Goal: Transaction & Acquisition: Purchase product/service

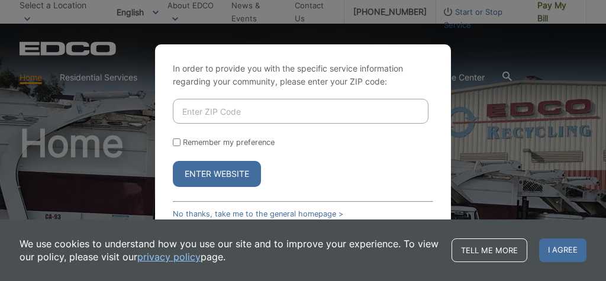
click at [183, 111] on input "Enter ZIP Code" at bounding box center [300, 111] width 255 height 25
type input "91941"
click at [175, 141] on input "Remember my preference" at bounding box center [177, 142] width 8 height 8
checkbox input "true"
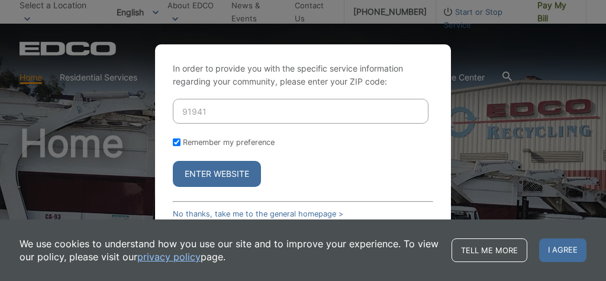
click at [203, 171] on button "Enter Website" at bounding box center [217, 174] width 88 height 26
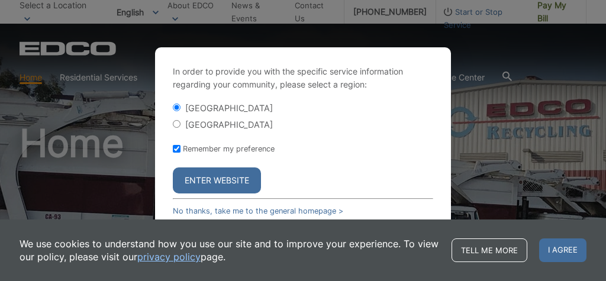
click at [176, 125] on input "[GEOGRAPHIC_DATA]" at bounding box center [177, 124] width 8 height 8
radio input "true"
click at [198, 183] on button "Enter Website" at bounding box center [217, 180] width 88 height 26
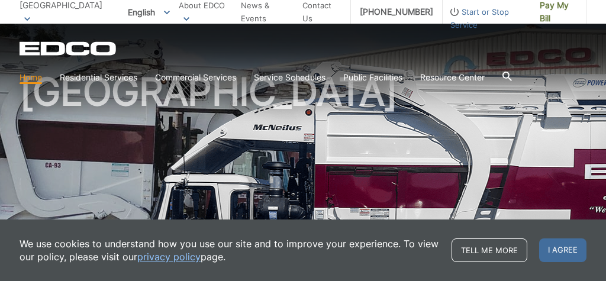
scroll to position [59, 0]
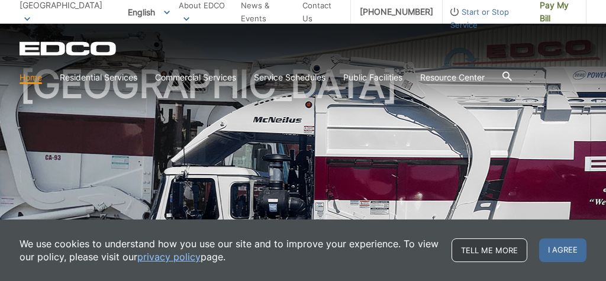
click at [491, 249] on link "Tell me more" at bounding box center [489, 250] width 76 height 24
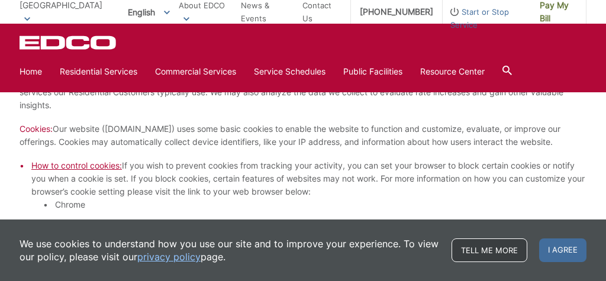
scroll to position [1062, 0]
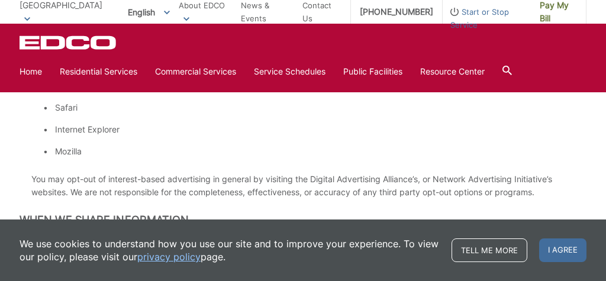
click at [175, 257] on link "privacy policy" at bounding box center [168, 256] width 63 height 13
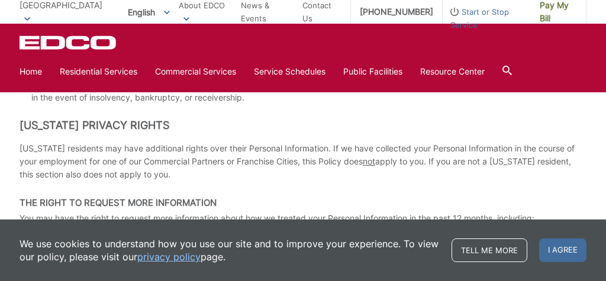
scroll to position [1414, 0]
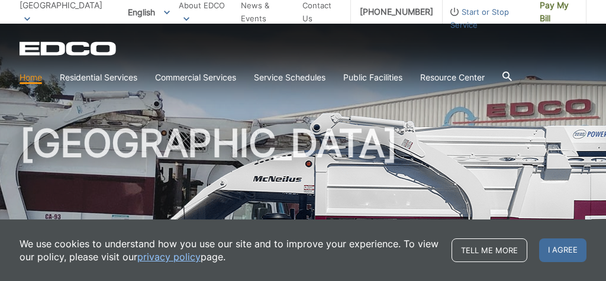
scroll to position [59, 0]
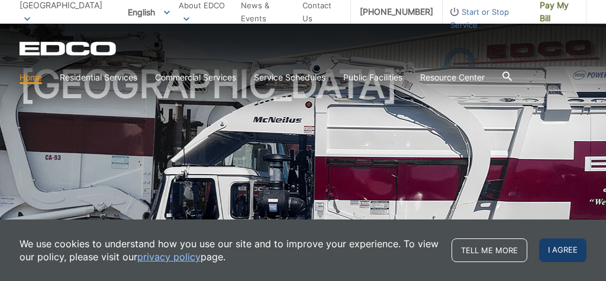
click at [563, 257] on span "I agree" at bounding box center [562, 250] width 47 height 24
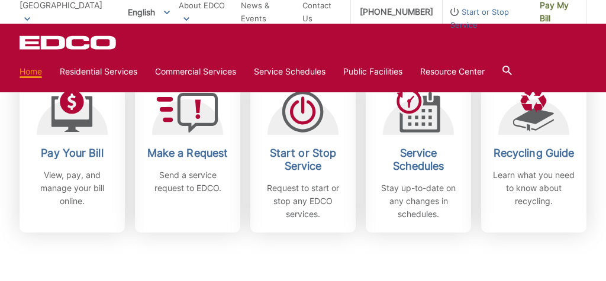
scroll to position [363, 0]
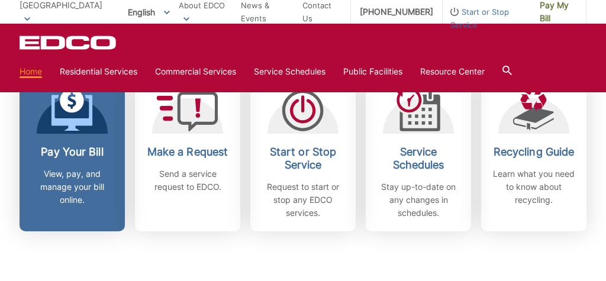
click at [70, 144] on link "Pay Your Bill View, pay, and manage your bill online." at bounding box center [72, 153] width 105 height 157
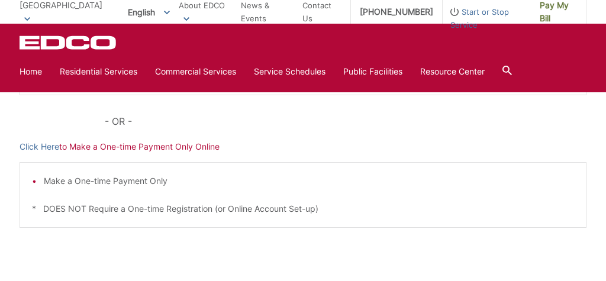
scroll to position [381, 0]
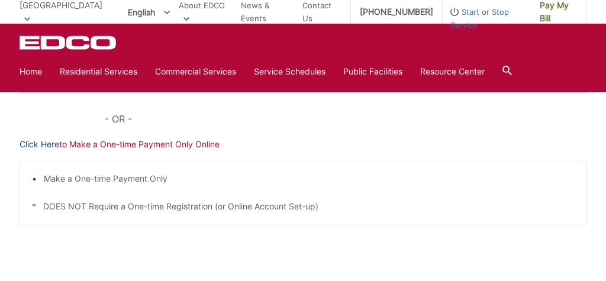
click at [53, 146] on link "Click Here" at bounding box center [40, 144] width 40 height 13
